Goal: Task Accomplishment & Management: Manage account settings

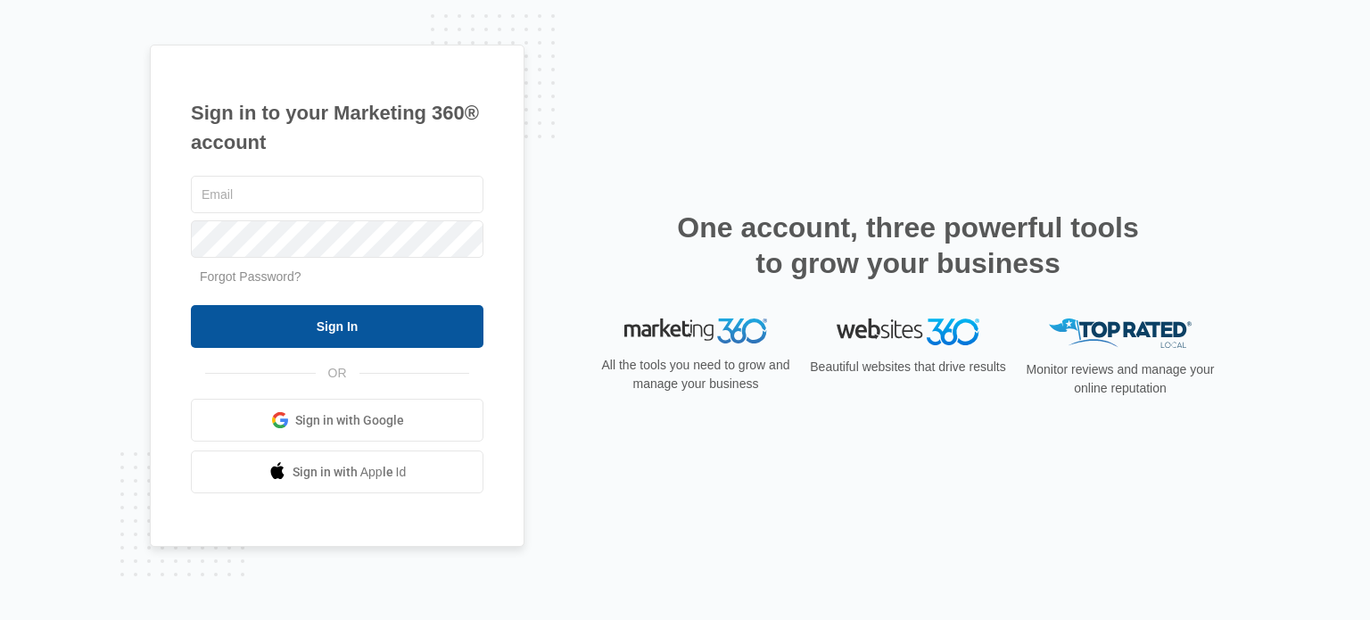
type input "[EMAIL_ADDRESS][DOMAIN_NAME]"
click at [351, 321] on input "Sign In" at bounding box center [337, 326] width 293 height 43
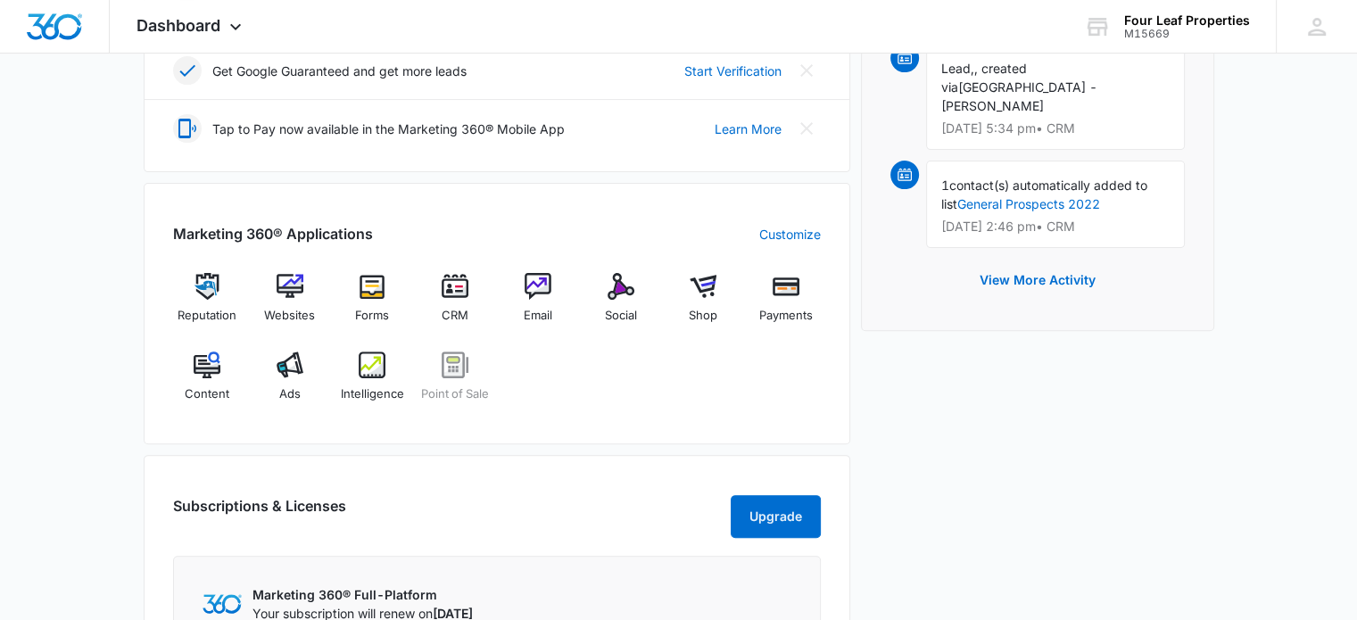
scroll to position [564, 0]
click at [457, 283] on img at bounding box center [454, 286] width 27 height 27
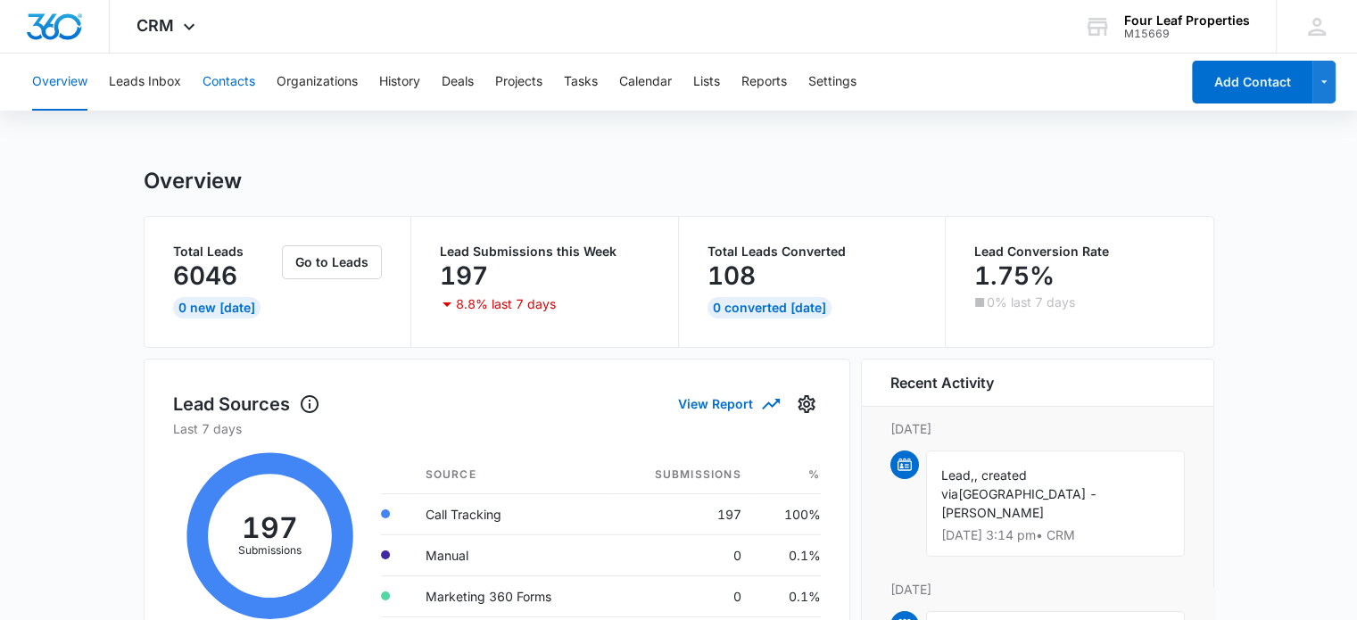
click at [240, 83] on button "Contacts" at bounding box center [228, 82] width 53 height 57
